Goal: Task Accomplishment & Management: Complete application form

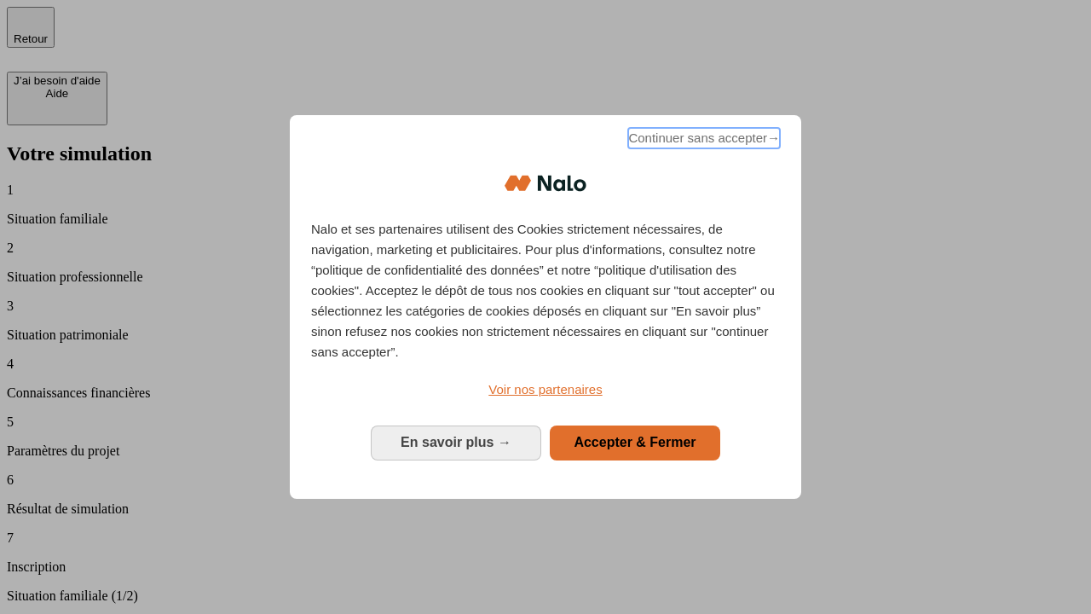
click at [702, 141] on span "Continuer sans accepter →" at bounding box center [704, 138] width 152 height 20
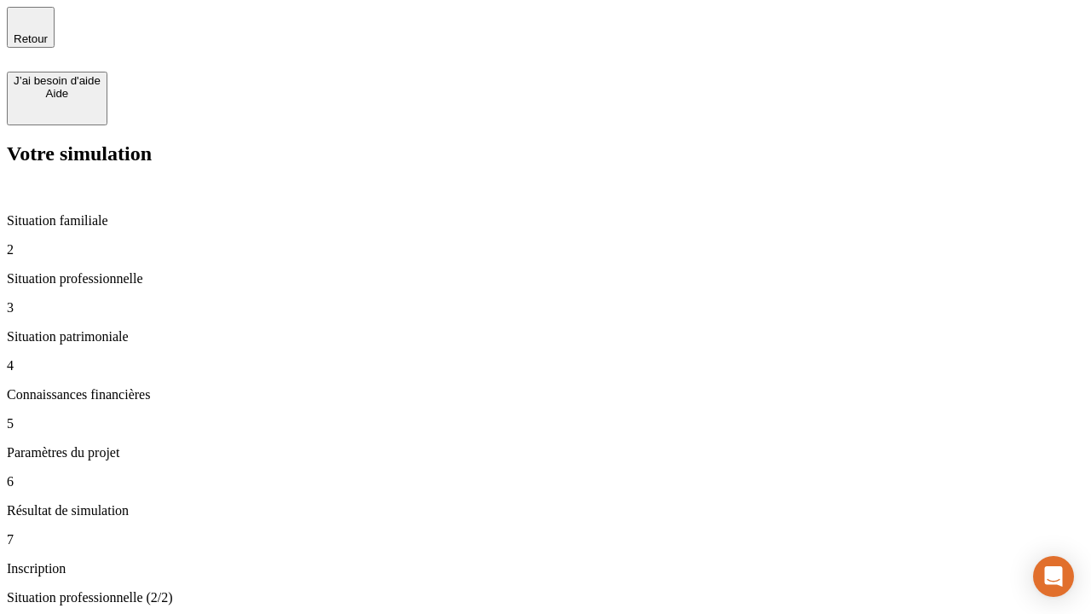
type input "30 000"
type input "0"
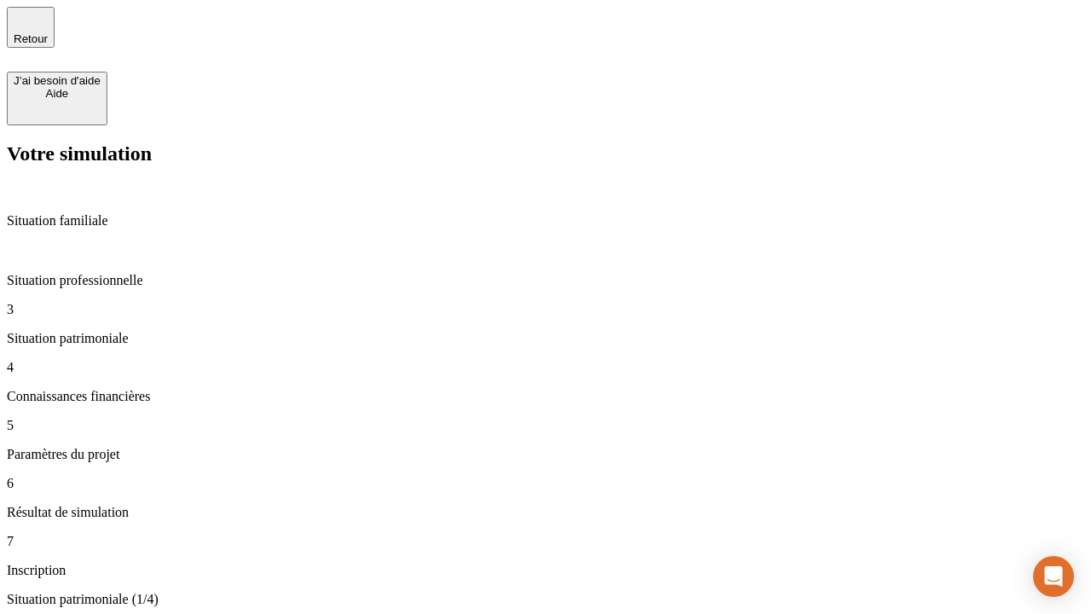
type input "1 000"
